Goal: Task Accomplishment & Management: Complete application form

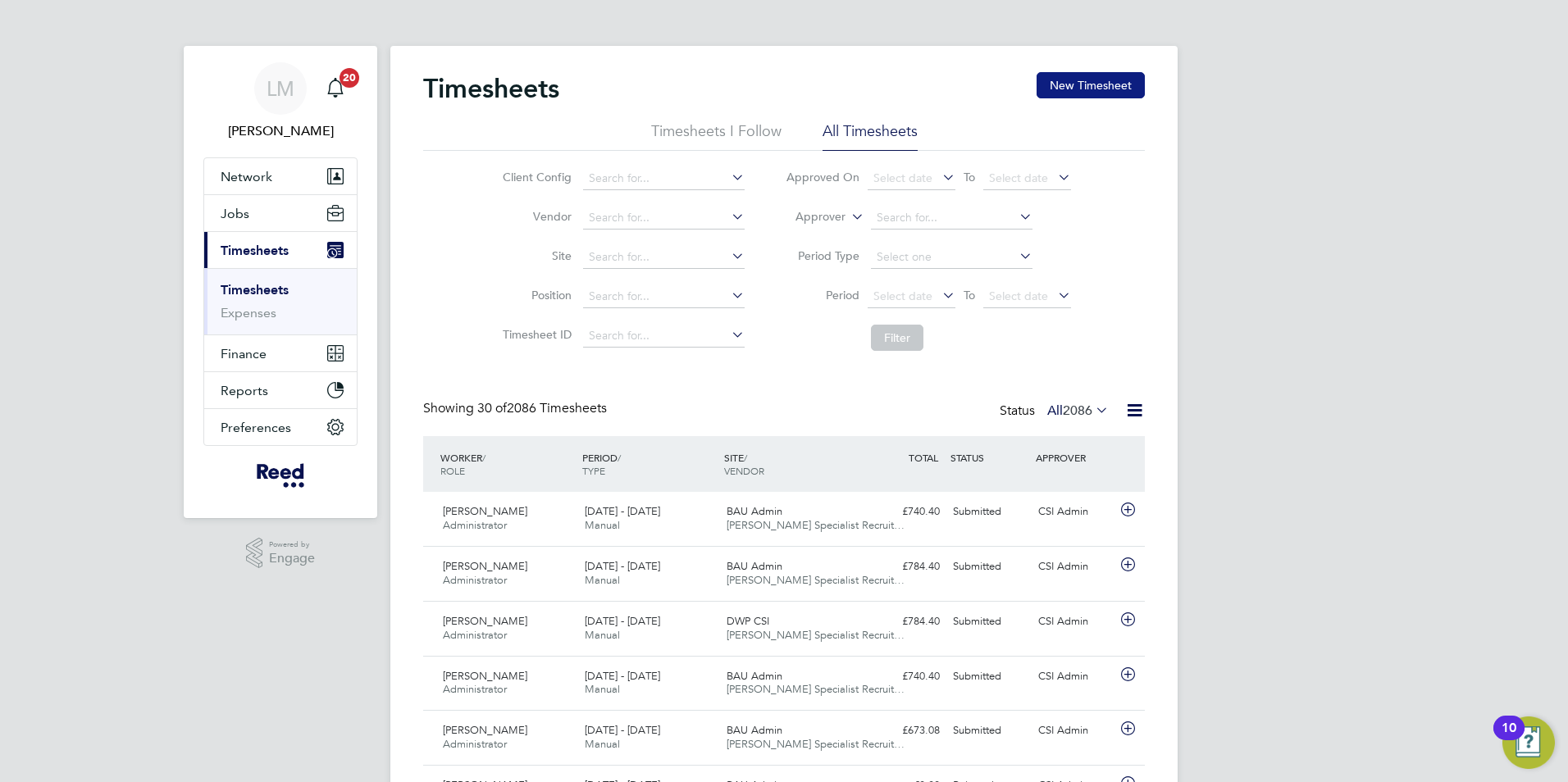
click at [1087, 94] on button "New Timesheet" at bounding box center [1090, 85] width 108 height 26
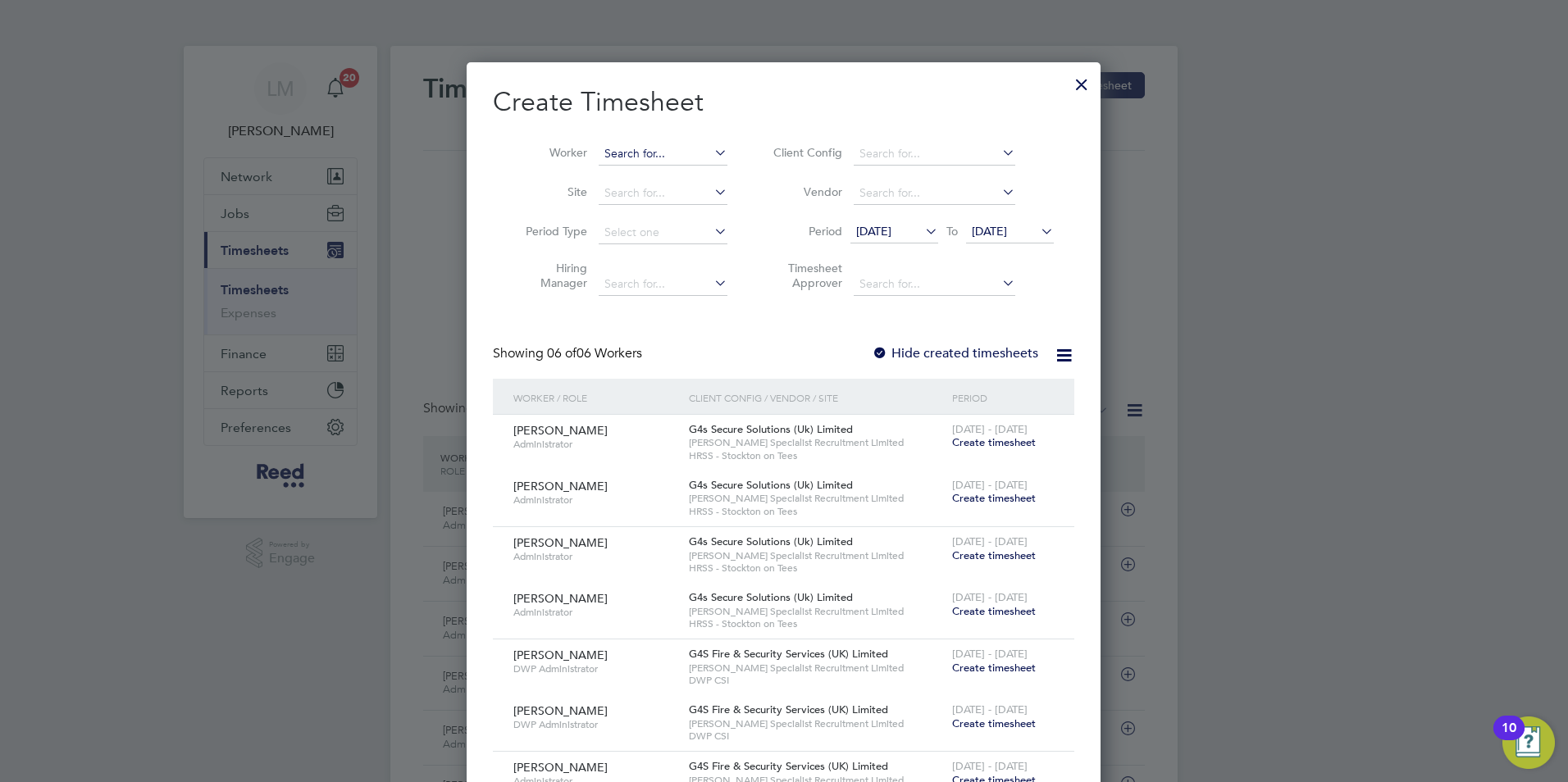
click at [623, 150] on input at bounding box center [663, 154] width 129 height 23
click at [633, 166] on li "[PERSON_NAME]" at bounding box center [663, 176] width 131 height 23
type input "[PERSON_NAME]"
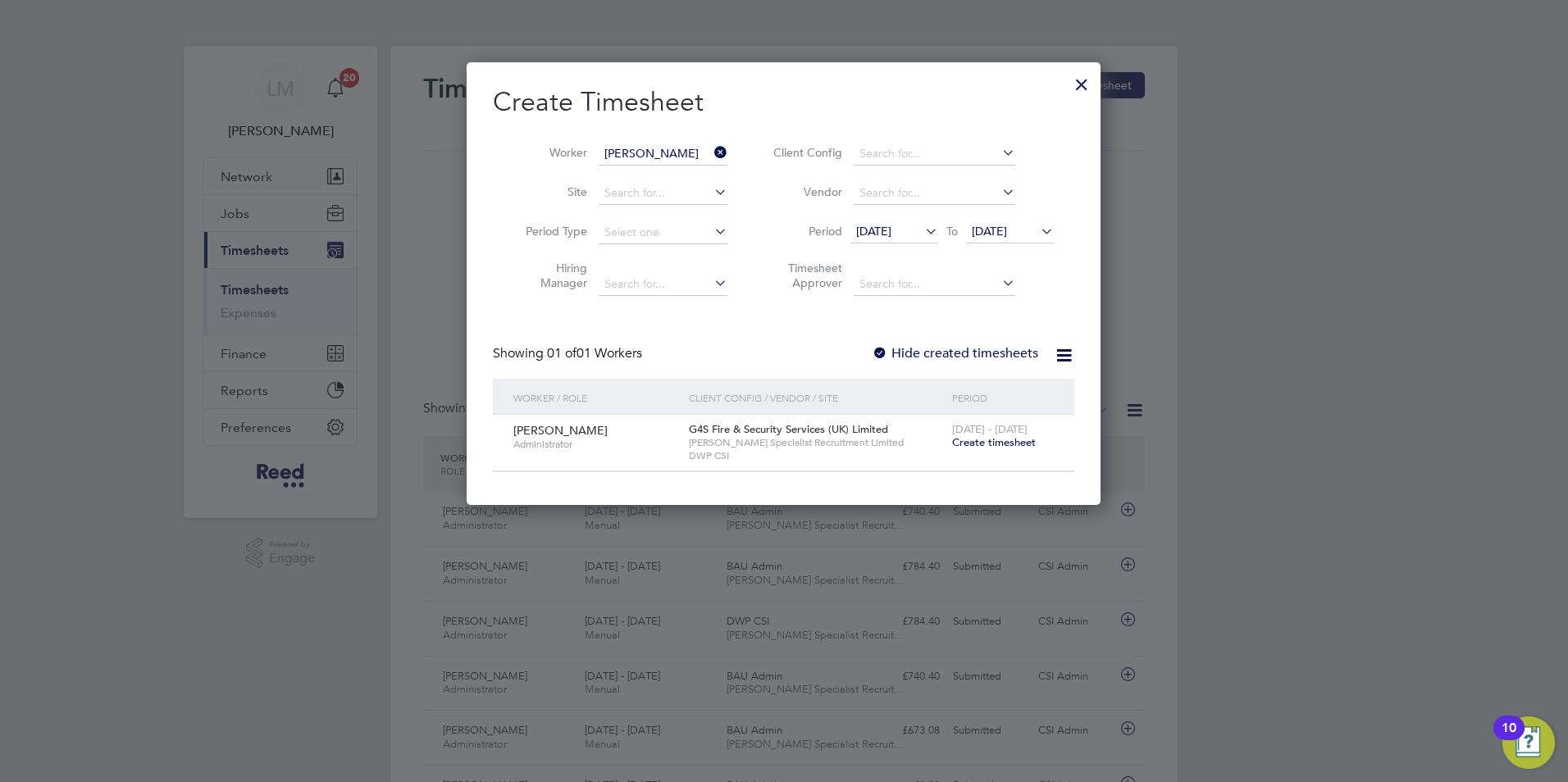
click at [1001, 437] on span "Create timesheet" at bounding box center [993, 442] width 84 height 14
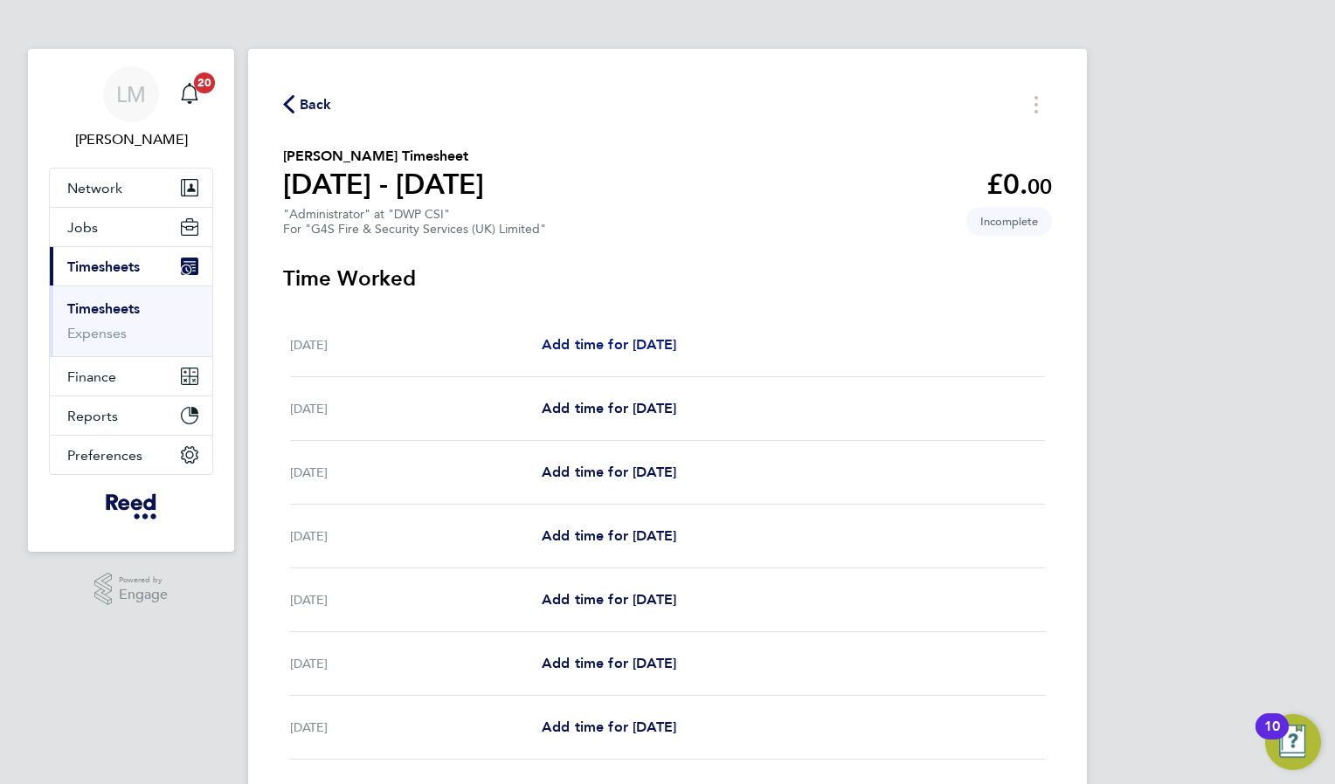
click at [562, 341] on span "Add time for [DATE]" at bounding box center [609, 344] width 135 height 17
select select "30"
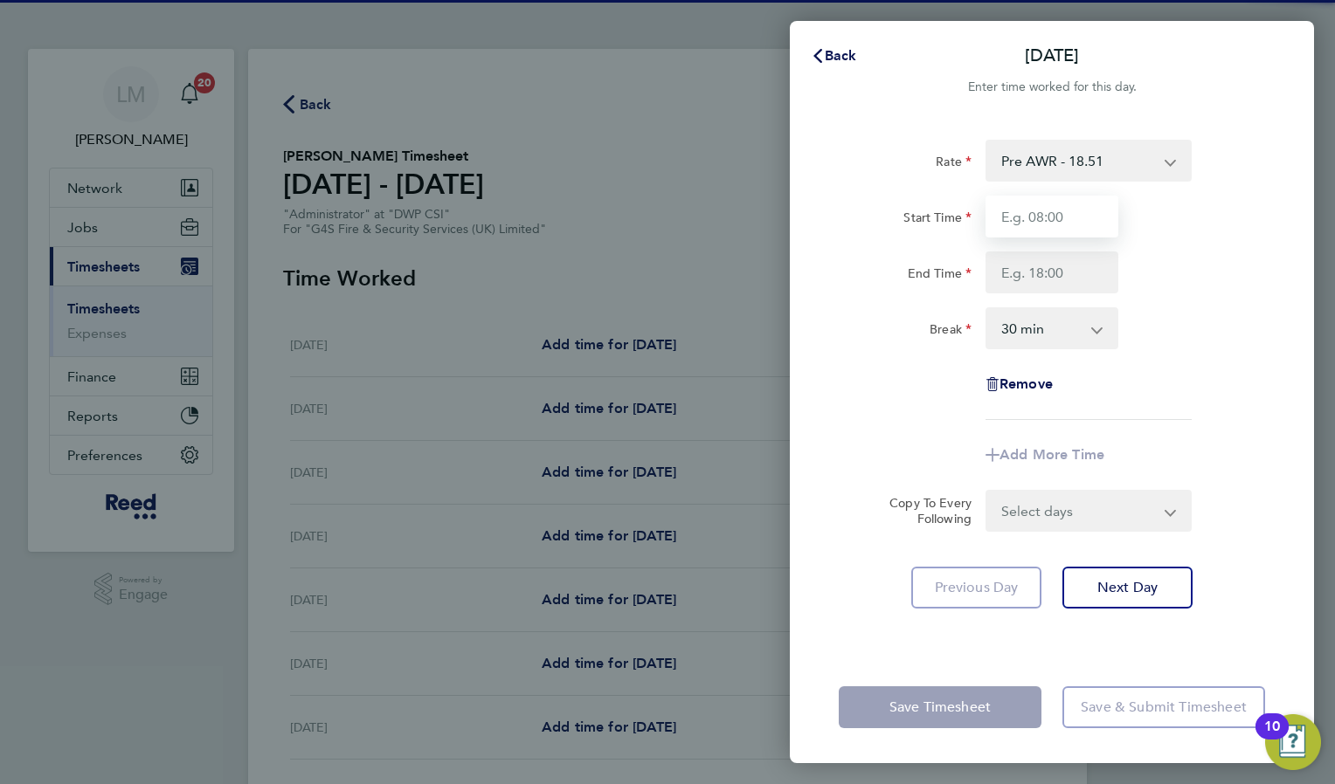
click at [1005, 219] on input "Start Time" at bounding box center [1051, 217] width 133 height 42
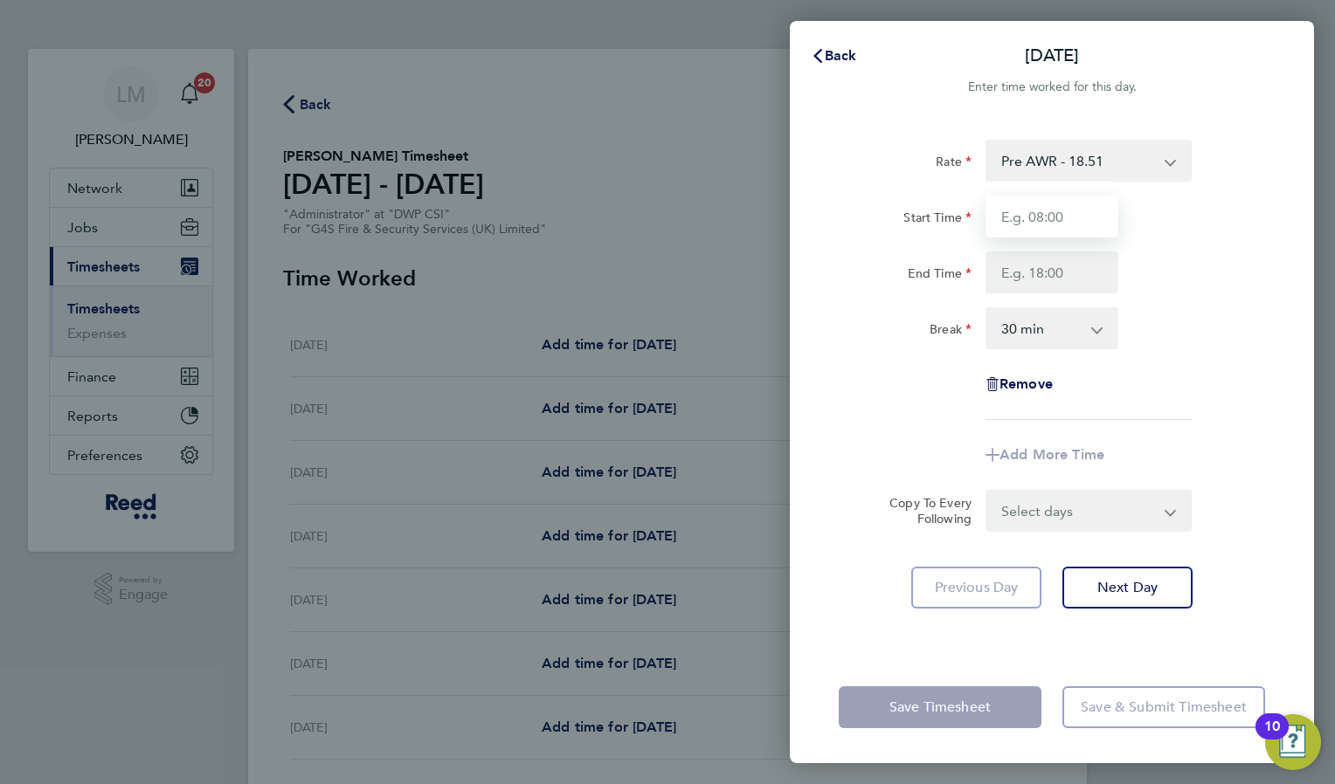
type input "08:30"
type input "17:00"
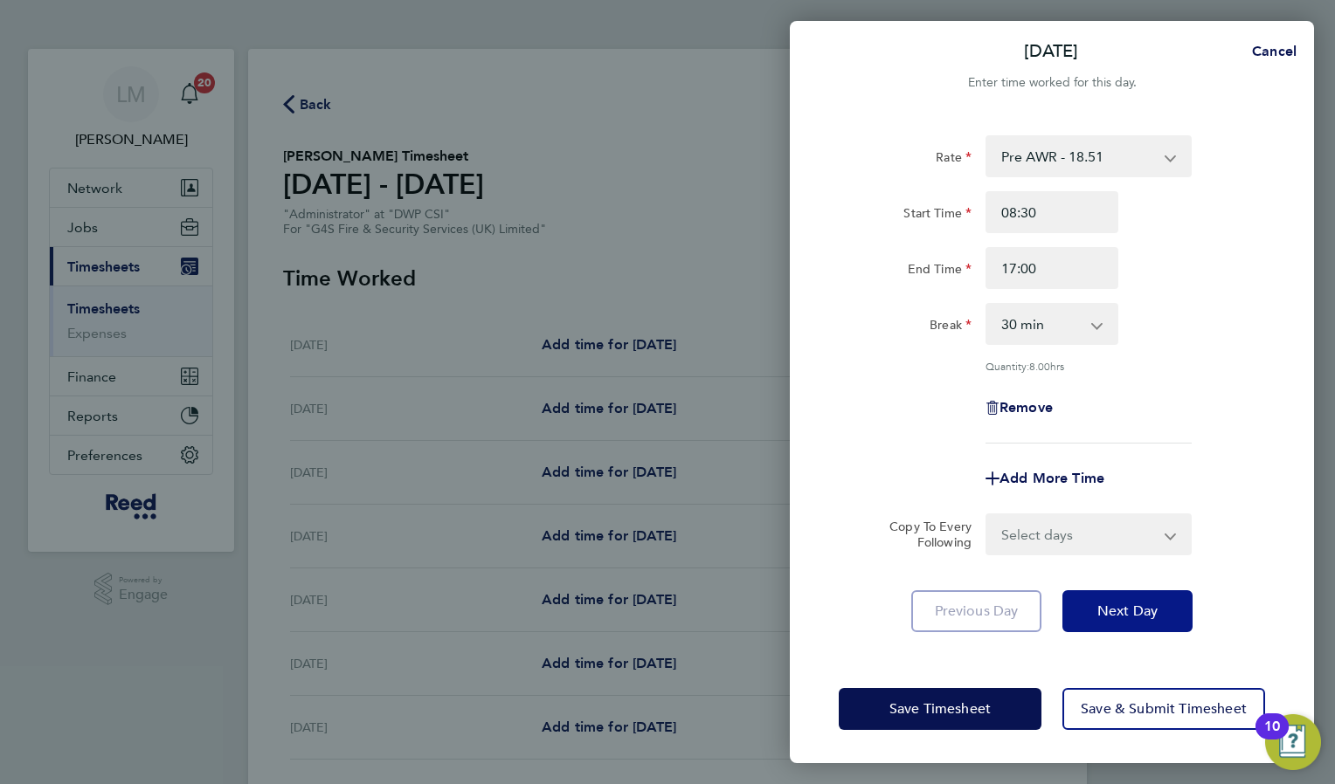
drag, startPoint x: 1108, startPoint y: 608, endPoint x: 1102, endPoint y: 559, distance: 49.2
click at [1108, 609] on span "Next Day" at bounding box center [1127, 611] width 60 height 17
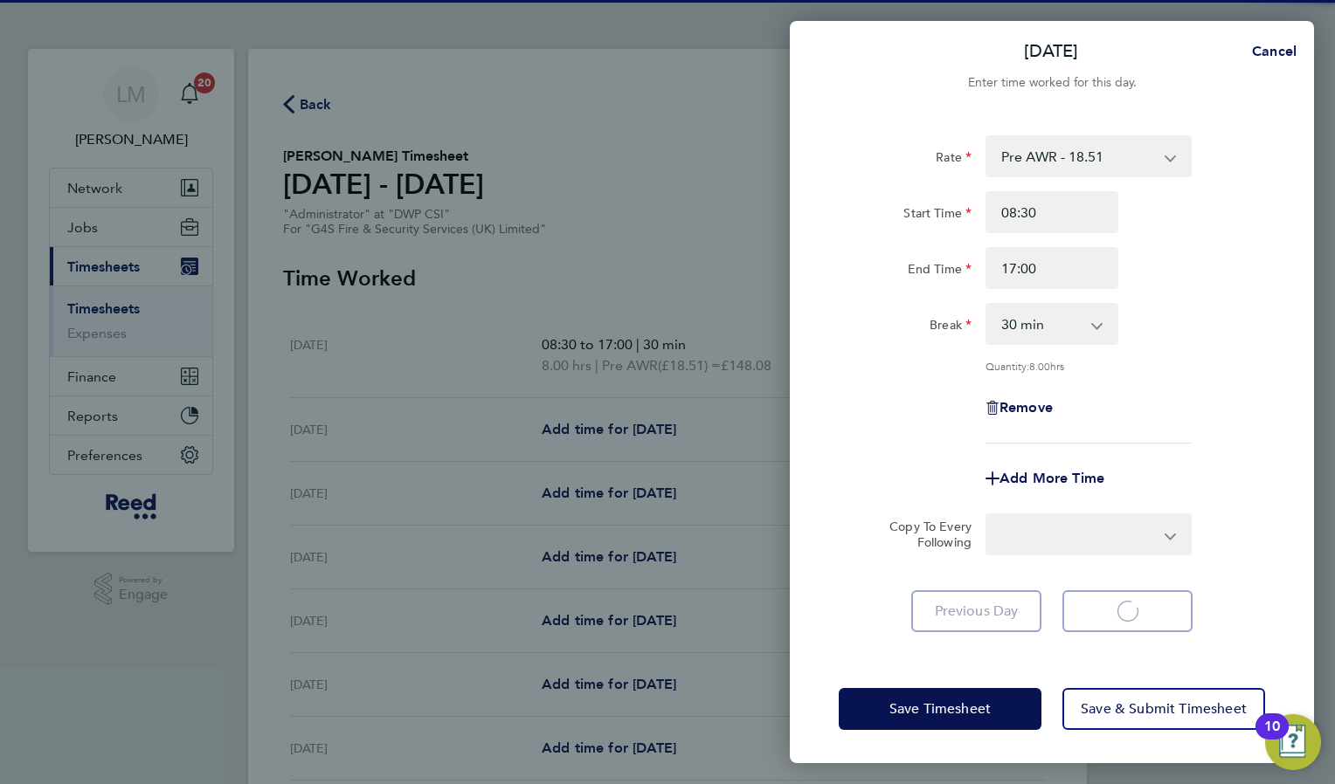
select select "30"
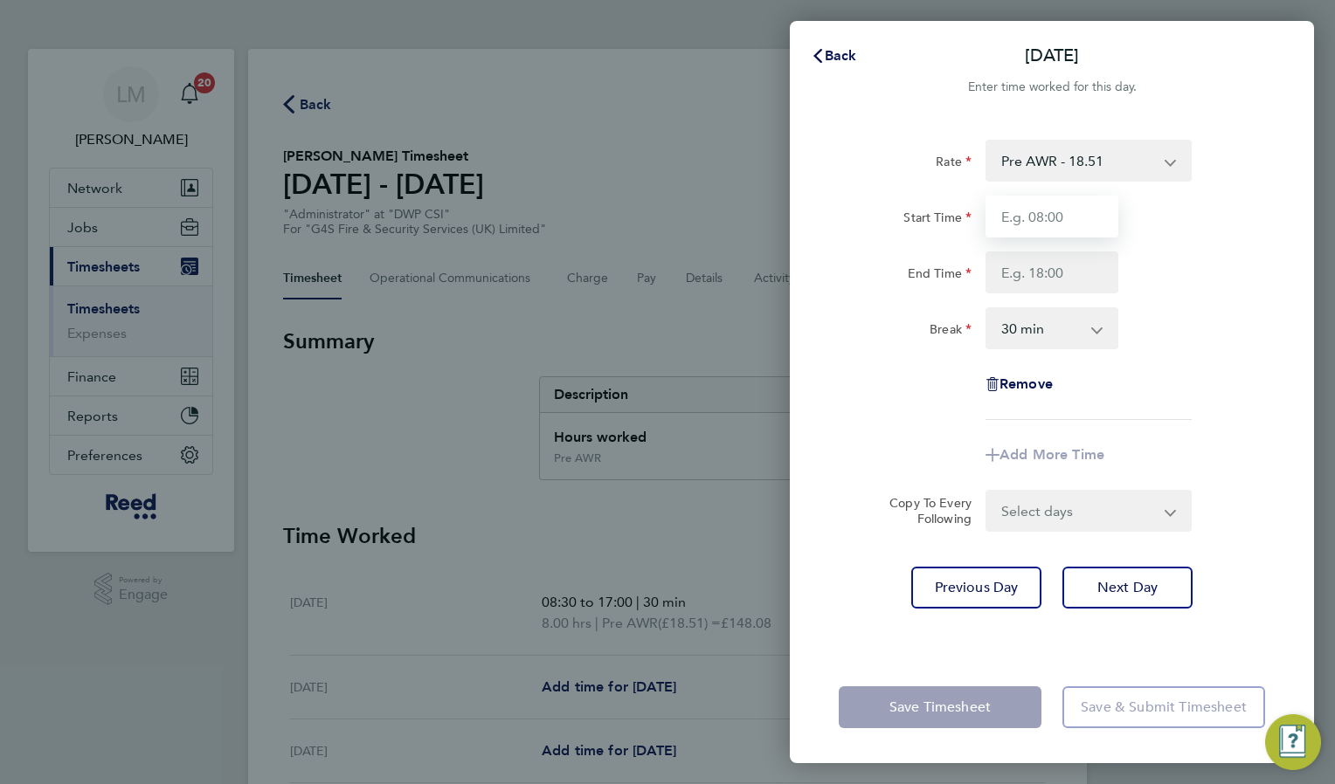
click at [1058, 217] on input "Start Time" at bounding box center [1051, 217] width 133 height 42
type input "08:30"
type input "17:00"
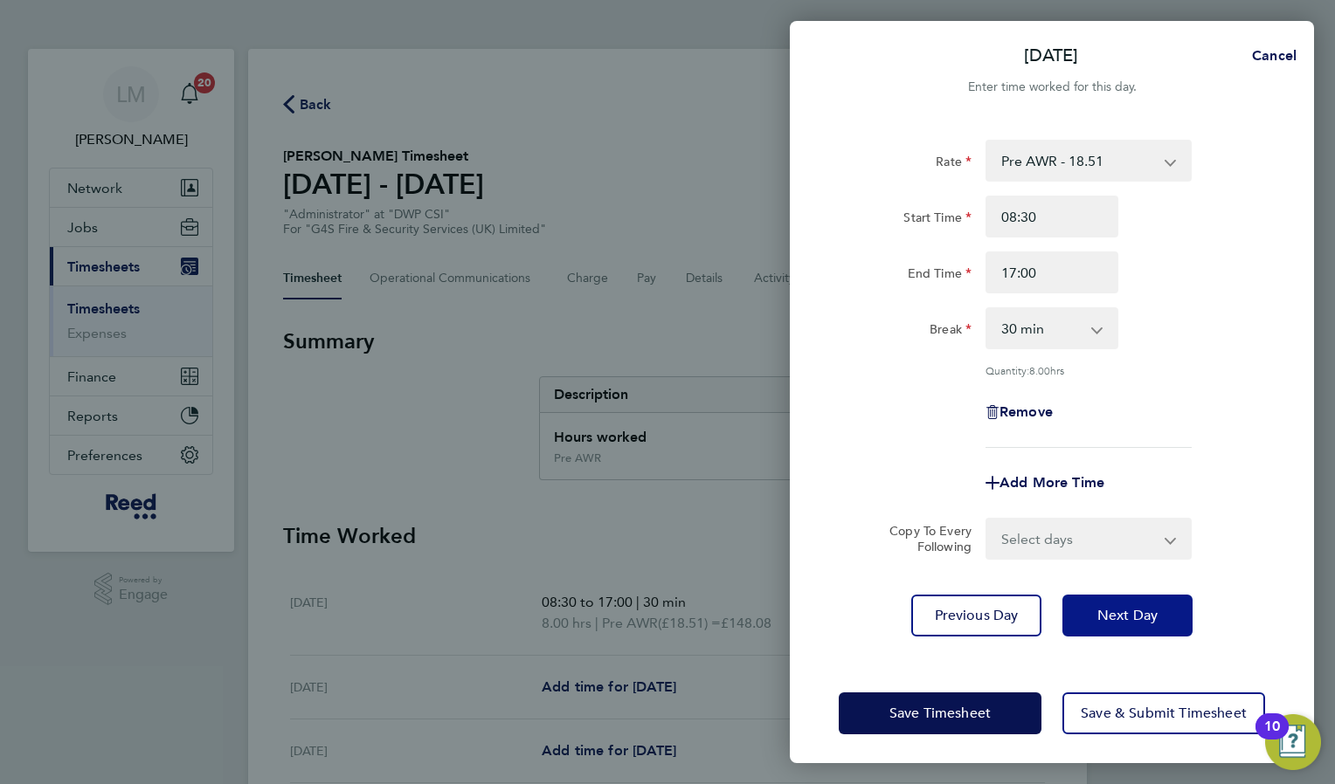
click at [1121, 611] on span "Next Day" at bounding box center [1127, 615] width 60 height 17
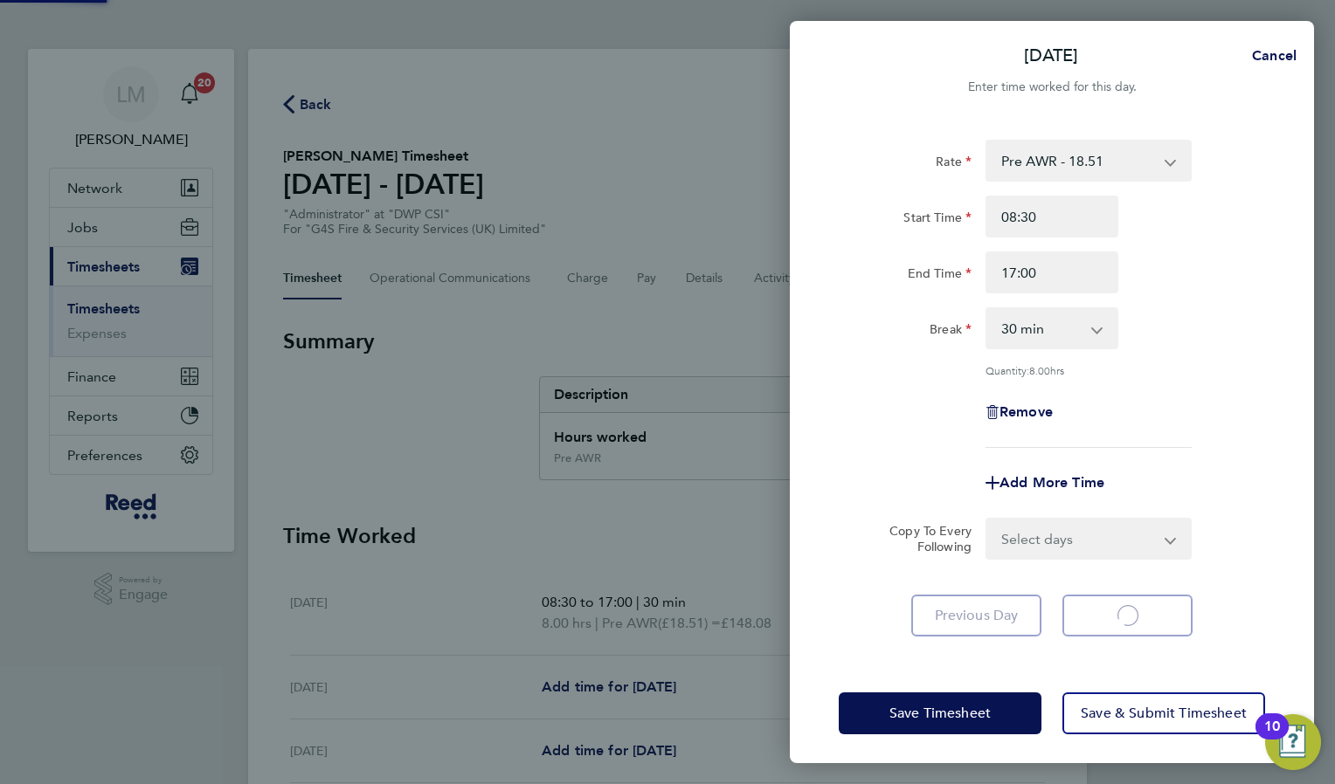
select select "30"
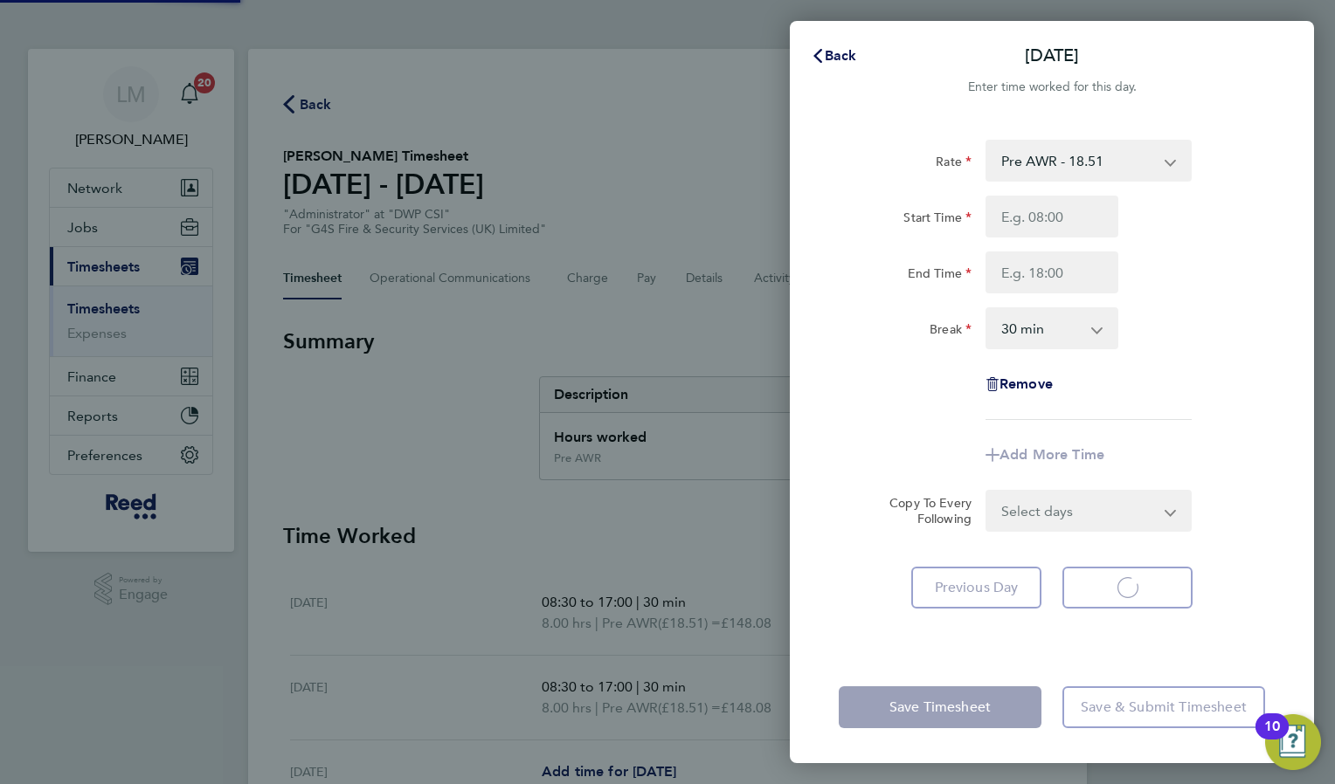
select select "30"
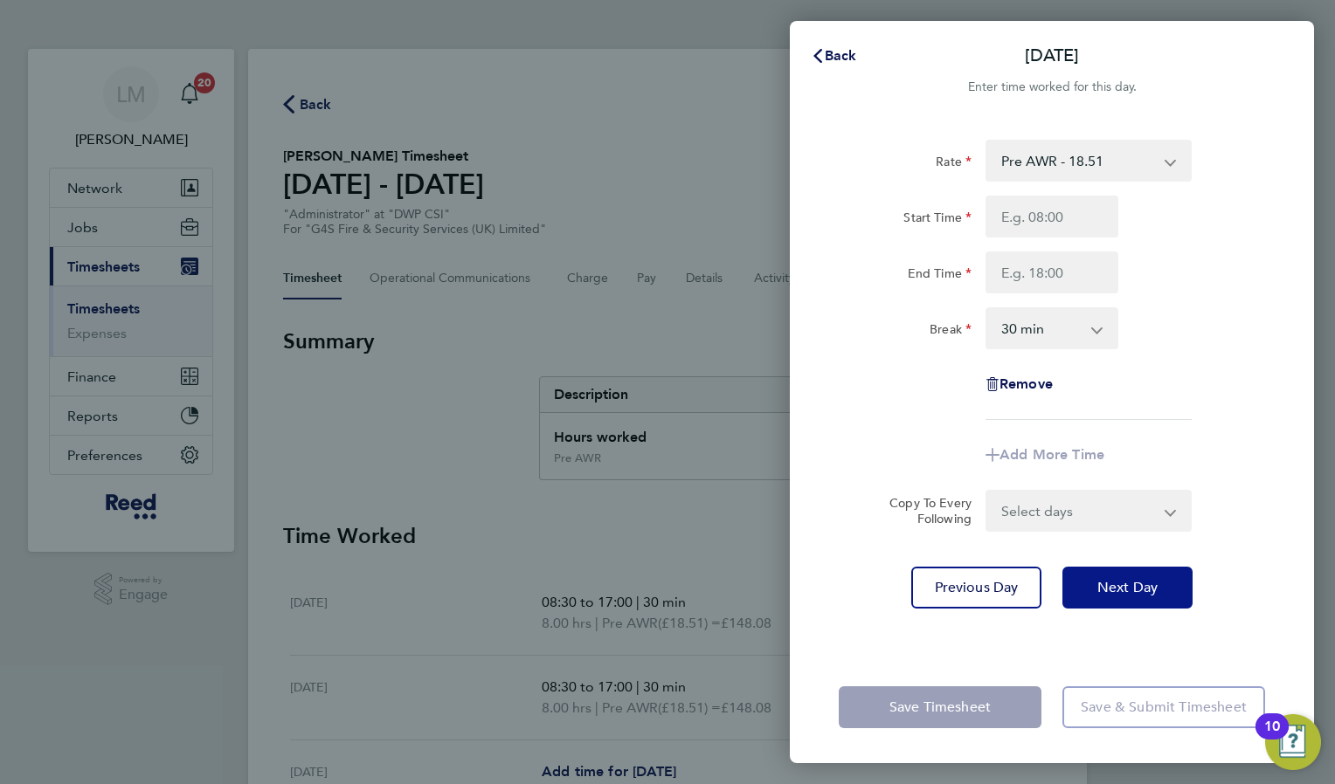
click at [1133, 589] on span "Next Day" at bounding box center [1127, 587] width 60 height 17
select select "30"
click at [1044, 220] on input "Start Time" at bounding box center [1051, 217] width 133 height 42
type input "08:30"
click at [1030, 281] on input "End Time" at bounding box center [1051, 273] width 133 height 42
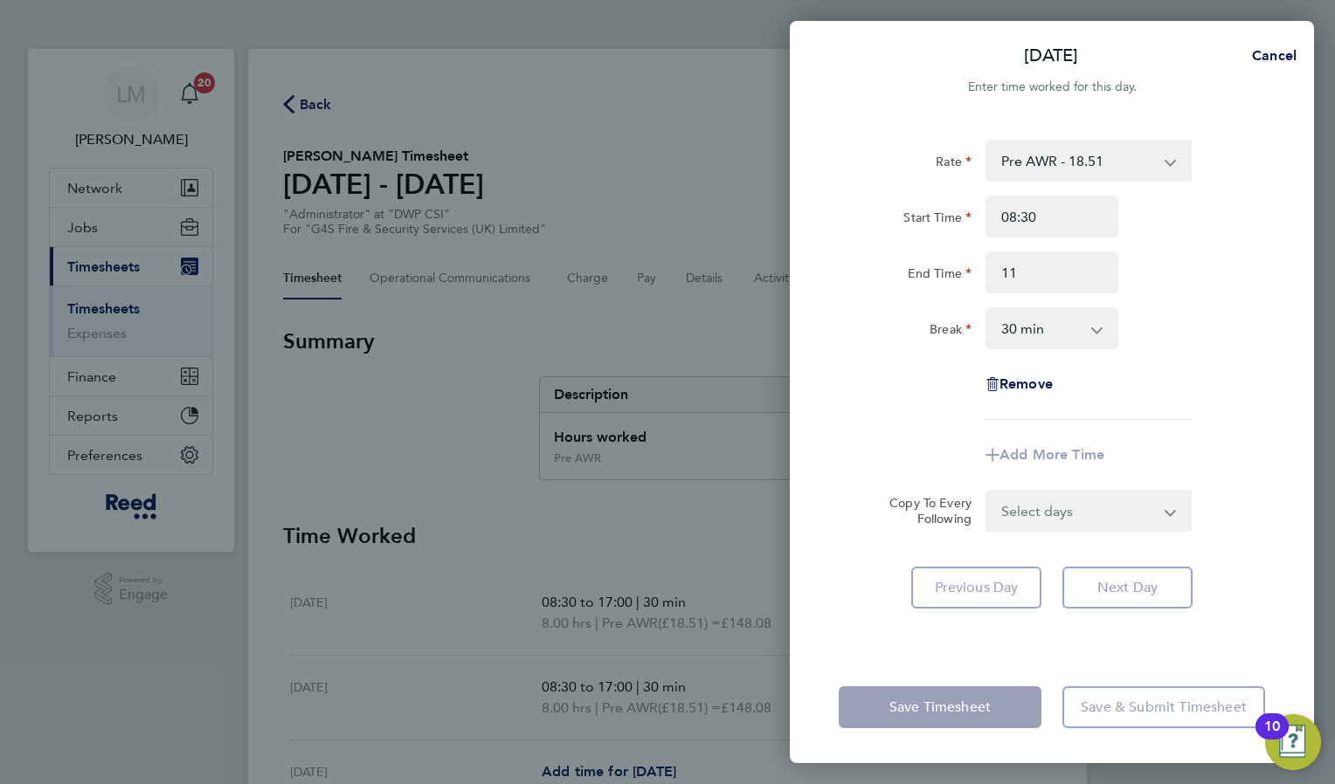
type input "11:00"
click at [1186, 247] on div "Start Time 08:30 End Time 11:00" at bounding box center [1052, 245] width 440 height 98
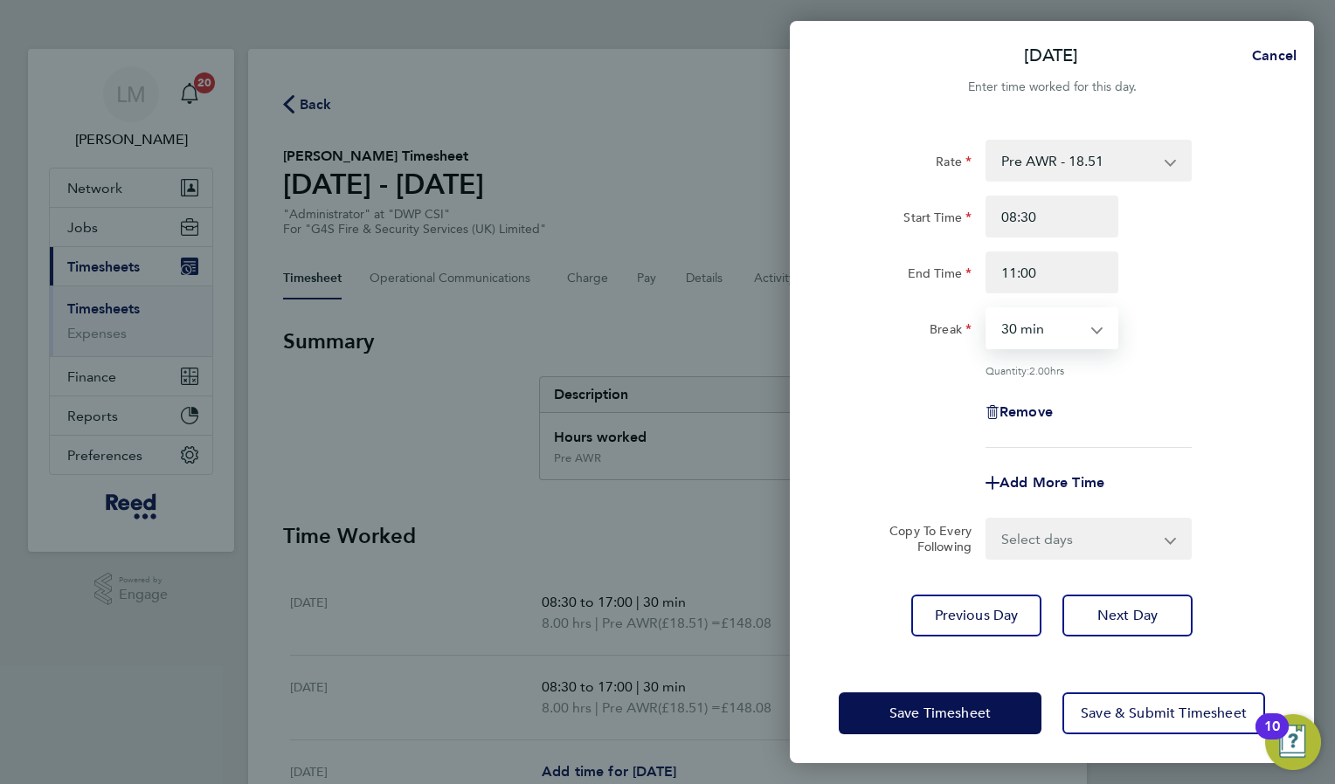
click at [1054, 326] on select "0 min 15 min 30 min 45 min 60 min 75 min 90 min" at bounding box center [1041, 328] width 108 height 38
select select "0"
click at [987, 309] on select "0 min 15 min 30 min 45 min 60 min 75 min 90 min" at bounding box center [1041, 328] width 108 height 38
click at [1156, 614] on span "Next Day" at bounding box center [1127, 615] width 60 height 17
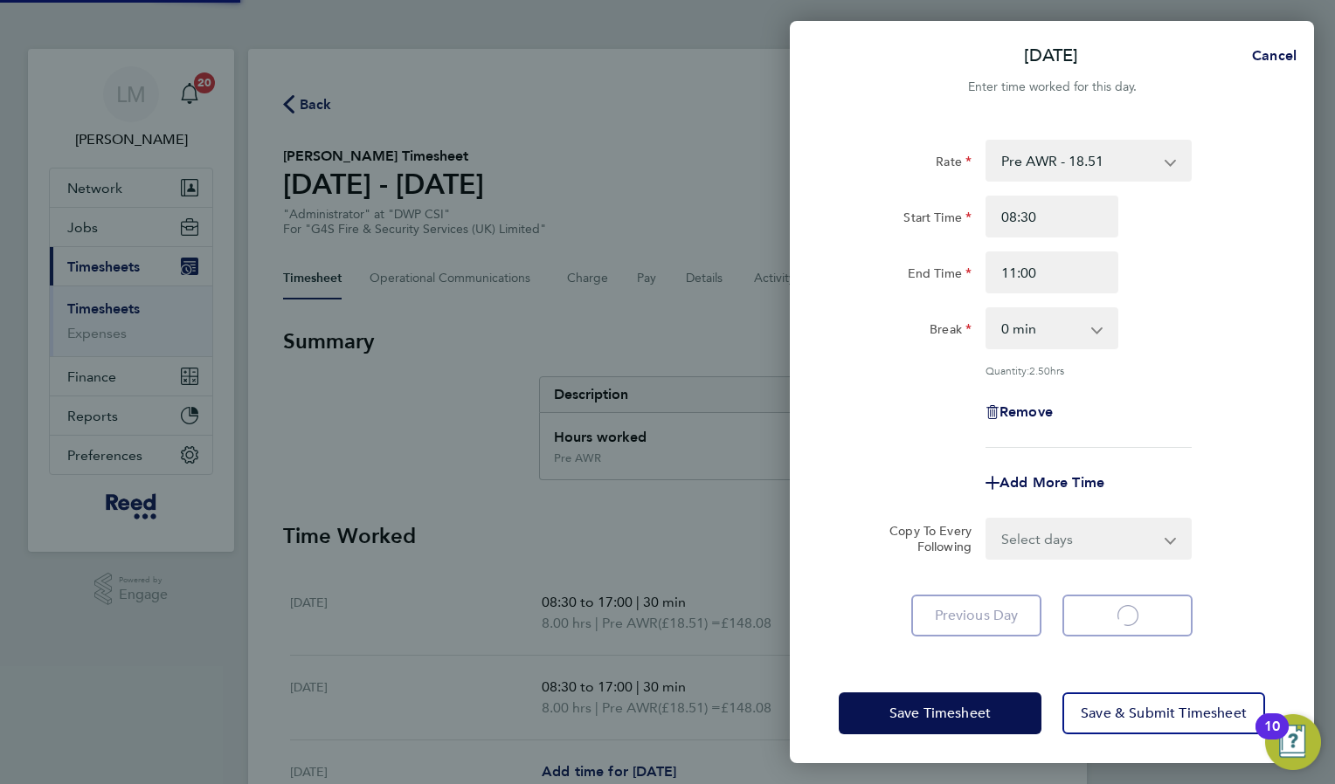
select select "30"
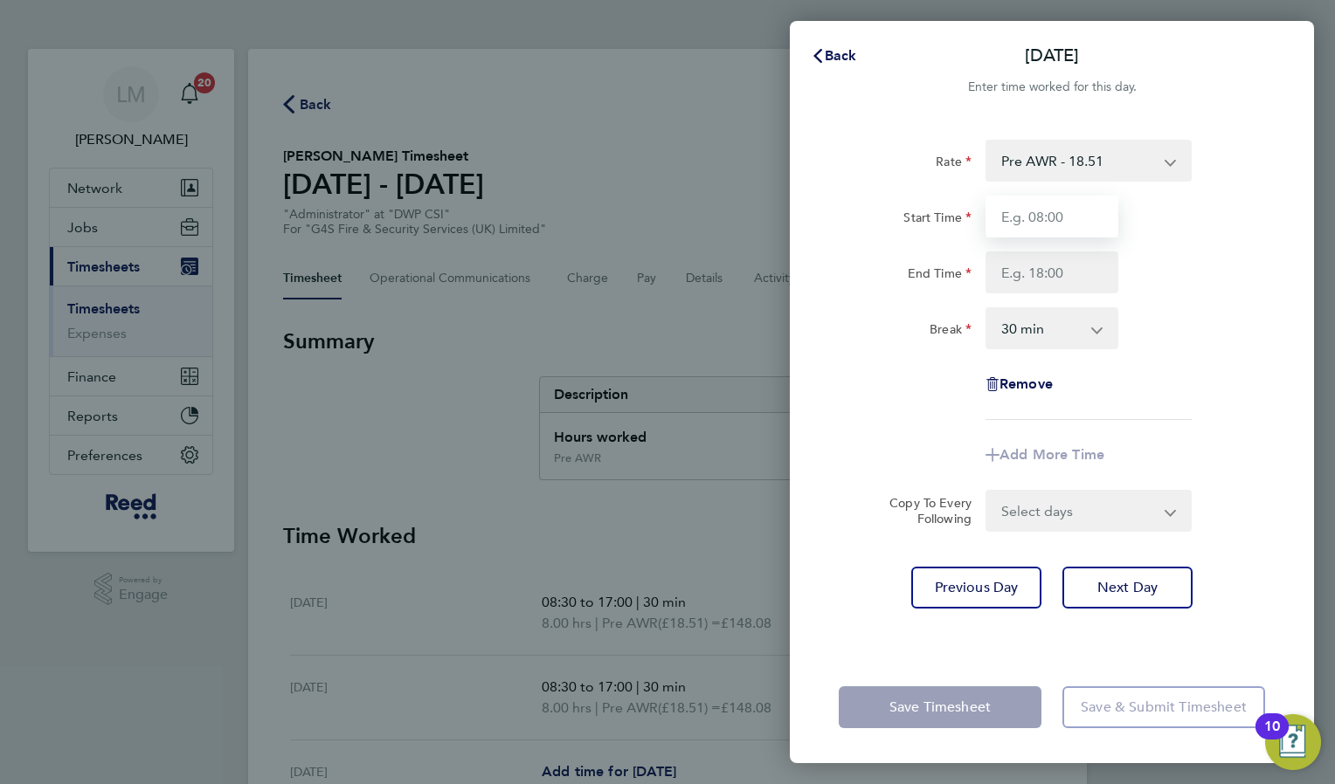
drag, startPoint x: 1085, startPoint y: 205, endPoint x: 1073, endPoint y: 212, distance: 14.1
click at [1085, 205] on input "Start Time" at bounding box center [1051, 217] width 133 height 42
type input "08:30"
type input "17:00"
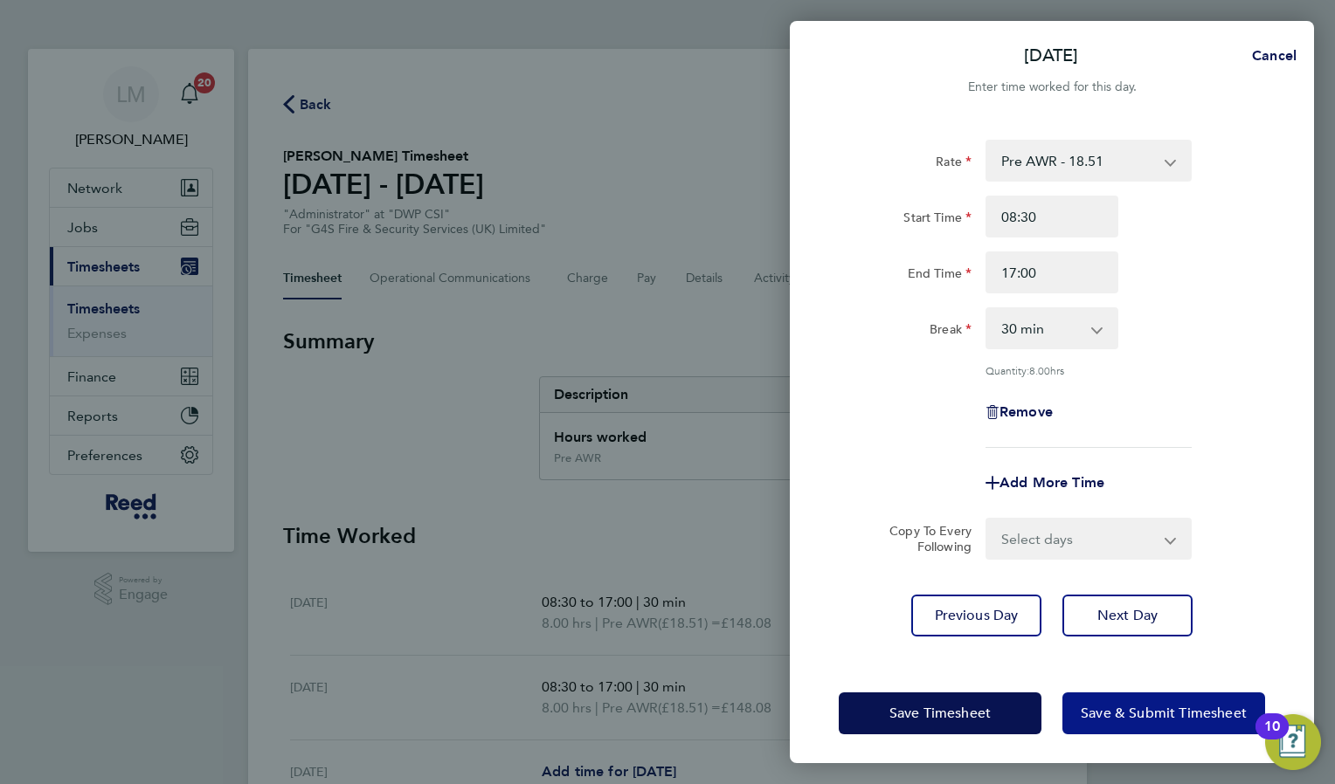
click at [1138, 710] on span "Save & Submit Timesheet" at bounding box center [1164, 713] width 166 height 17
